Goal: Find contact information: Find contact information

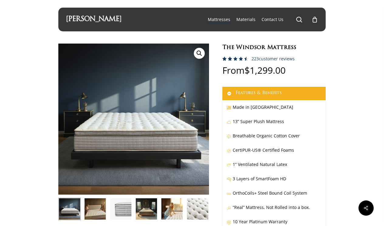
scroll to position [0, 1]
click at [275, 91] on link "Features & Benefits" at bounding box center [274, 93] width 103 height 13
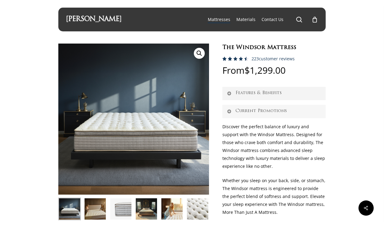
click at [274, 109] on link "Current Promotions" at bounding box center [274, 111] width 103 height 13
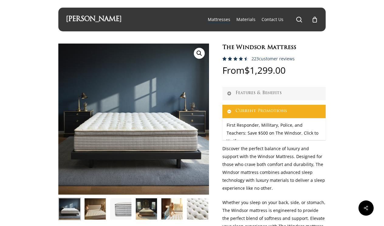
click at [271, 91] on link "Features & Benefits" at bounding box center [274, 93] width 103 height 13
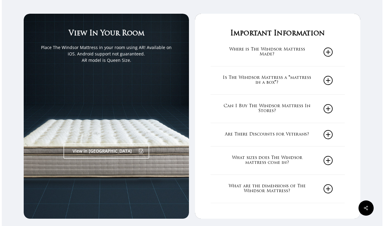
scroll to position [879, 0]
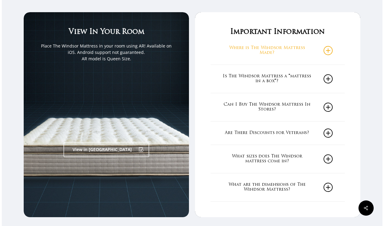
click at [330, 46] on icon at bounding box center [328, 50] width 9 height 9
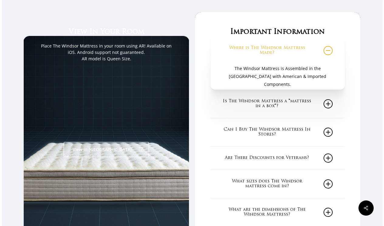
click at [330, 46] on icon at bounding box center [328, 50] width 9 height 9
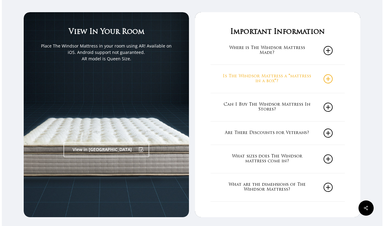
click at [330, 74] on icon at bounding box center [328, 78] width 9 height 9
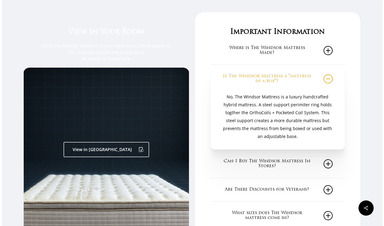
click at [330, 74] on icon at bounding box center [328, 78] width 9 height 9
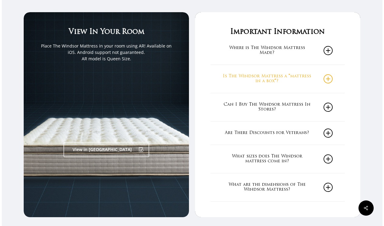
click at [330, 74] on icon at bounding box center [328, 78] width 9 height 9
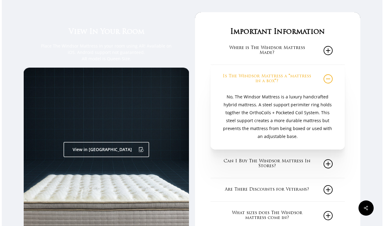
click at [330, 74] on icon at bounding box center [328, 78] width 9 height 9
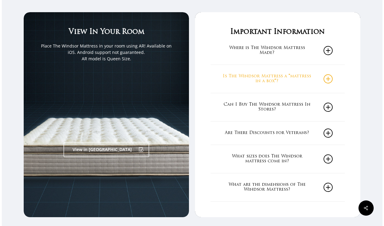
click at [330, 74] on icon at bounding box center [328, 78] width 9 height 9
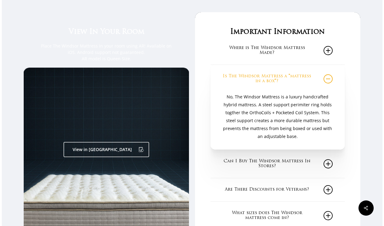
click at [330, 74] on icon at bounding box center [328, 78] width 9 height 9
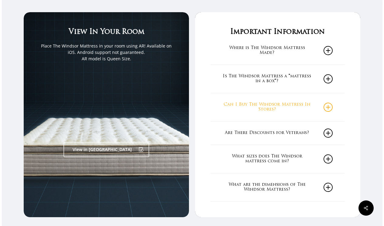
click at [330, 102] on icon at bounding box center [328, 106] width 9 height 9
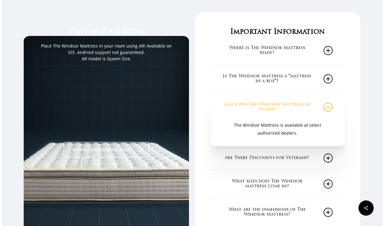
click at [330, 102] on icon at bounding box center [328, 106] width 9 height 9
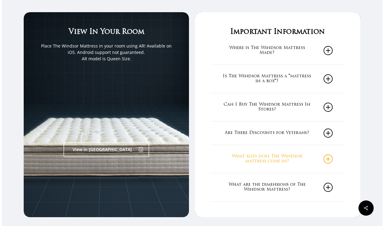
click at [330, 154] on icon at bounding box center [328, 158] width 9 height 9
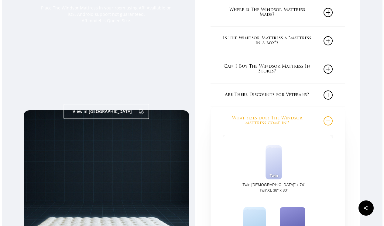
scroll to position [917, 0]
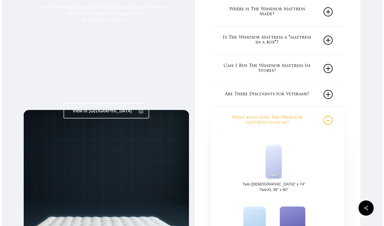
click at [328, 116] on icon at bounding box center [328, 120] width 9 height 9
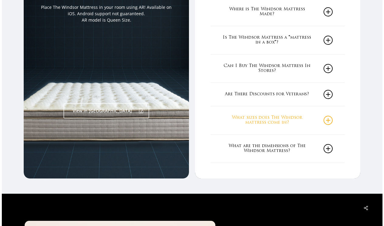
click at [330, 116] on icon at bounding box center [328, 120] width 9 height 9
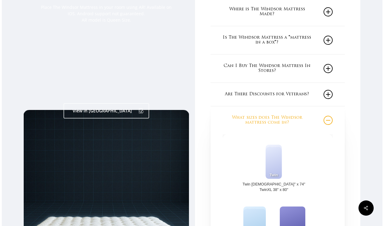
click at [330, 116] on icon at bounding box center [328, 120] width 9 height 9
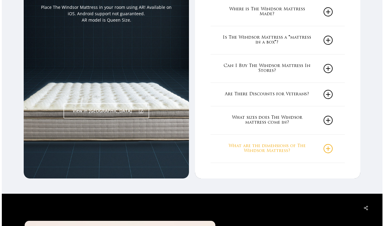
click at [329, 144] on icon at bounding box center [328, 148] width 9 height 9
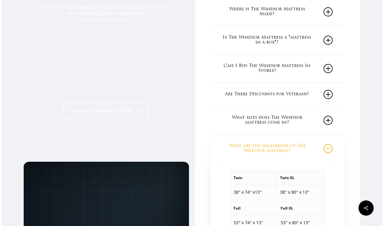
click at [329, 144] on icon at bounding box center [328, 148] width 9 height 9
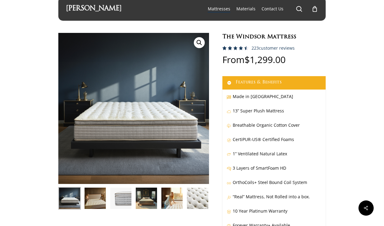
scroll to position [0, 0]
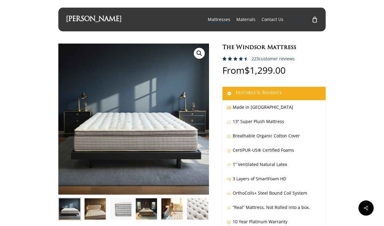
click at [297, 18] on span "Main Menu" at bounding box center [299, 19] width 6 height 6
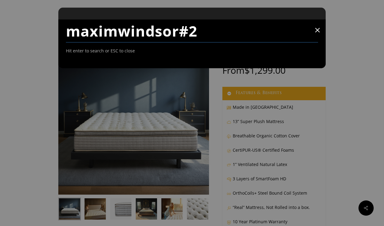
type input "maximwindsor#2"
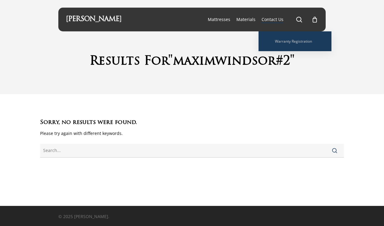
click at [272, 17] on span "Contact Us" at bounding box center [273, 19] width 22 height 6
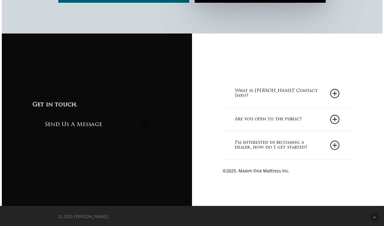
scroll to position [523, 0]
click at [336, 91] on icon at bounding box center [334, 93] width 9 height 9
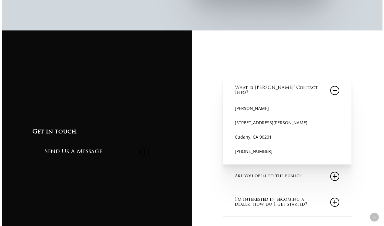
click at [336, 91] on icon at bounding box center [334, 90] width 9 height 9
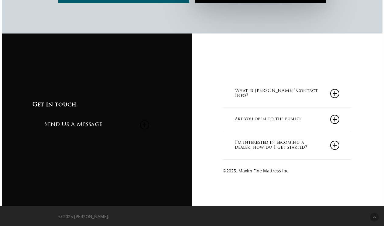
click at [336, 92] on icon at bounding box center [334, 93] width 9 height 9
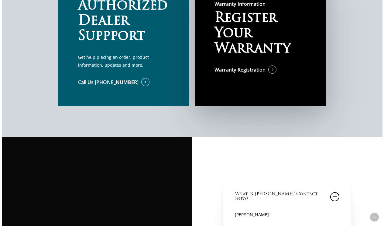
scroll to position [414, 0]
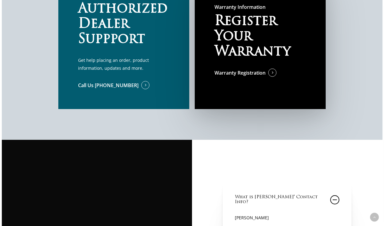
click at [336, 201] on icon at bounding box center [334, 199] width 9 height 9
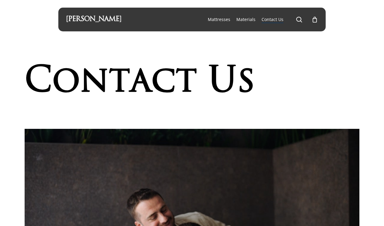
scroll to position [0, 0]
